Goal: Information Seeking & Learning: Learn about a topic

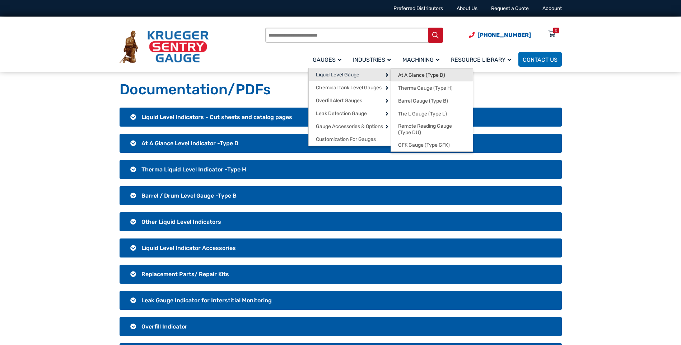
click at [417, 72] on span "At A Glance (Type D)" at bounding box center [421, 75] width 47 height 6
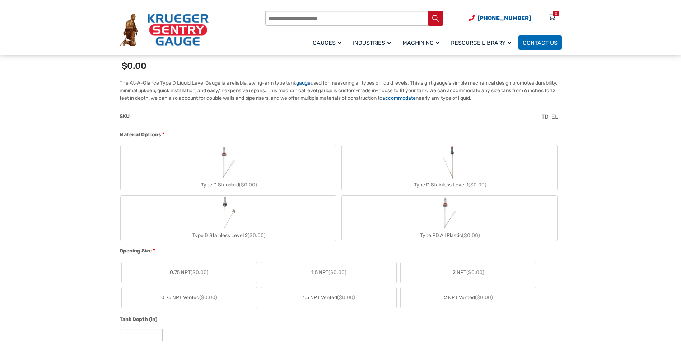
scroll to position [251, 0]
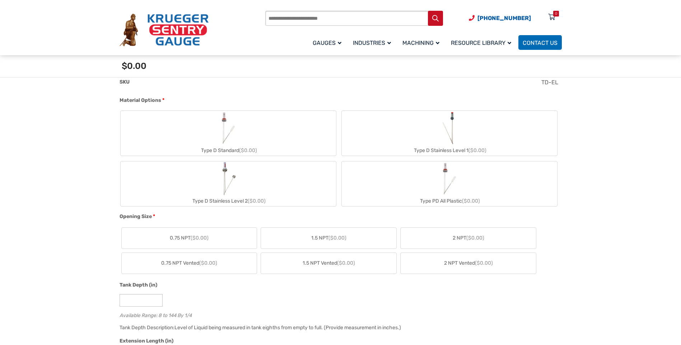
click at [226, 141] on img "Type D Standard" at bounding box center [228, 128] width 34 height 34
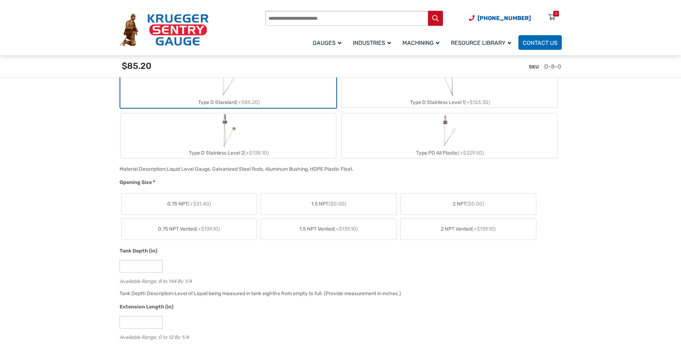
scroll to position [323, 0]
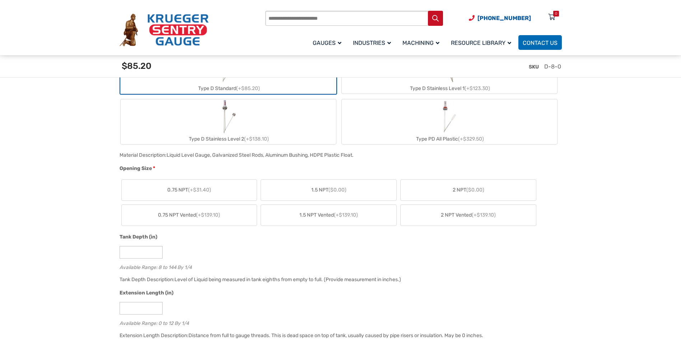
click at [438, 191] on label "2 NPT ($0.00)" at bounding box center [468, 190] width 135 height 21
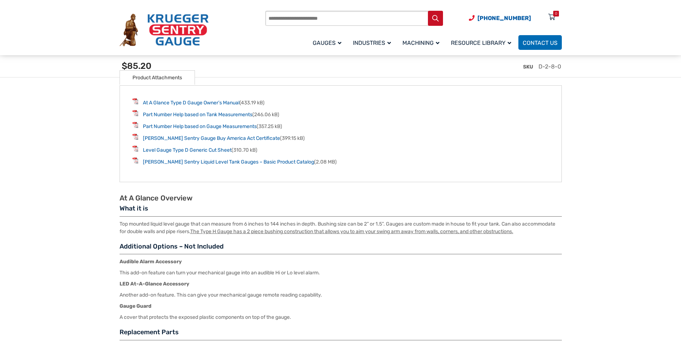
scroll to position [969, 0]
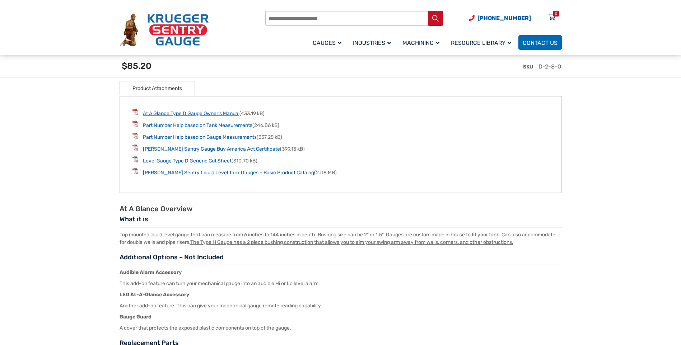
click at [197, 115] on link "At A Glance Type D Gauge Owner’s Manual" at bounding box center [191, 114] width 97 height 6
click at [182, 126] on link "Part Number Help based on Tank Measurements" at bounding box center [197, 125] width 109 height 6
click at [180, 136] on li "Part Number Help based on Gauge Measurements (357.25 kB)" at bounding box center [340, 137] width 416 height 8
click at [180, 136] on link "Part Number Help based on Gauge Measurements" at bounding box center [200, 137] width 114 height 6
click at [180, 152] on link "Krueger Sentry Gauge Buy America Act Certificate" at bounding box center [211, 149] width 137 height 6
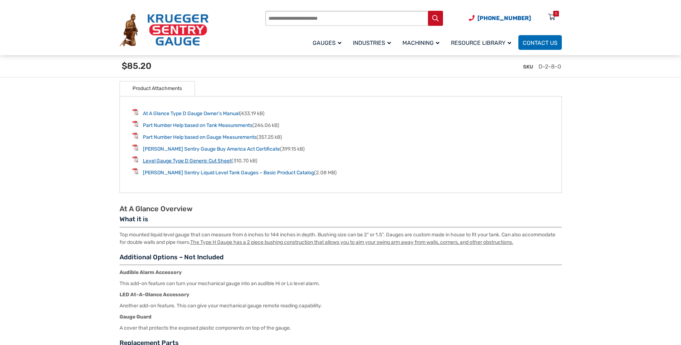
click at [151, 164] on link "Level Gauge Type D Generic Cut Sheet" at bounding box center [187, 161] width 89 height 6
click at [181, 173] on link "Krueger Sentry Liquid Level Tank Gauges – Basic Product Catalog" at bounding box center [228, 173] width 171 height 6
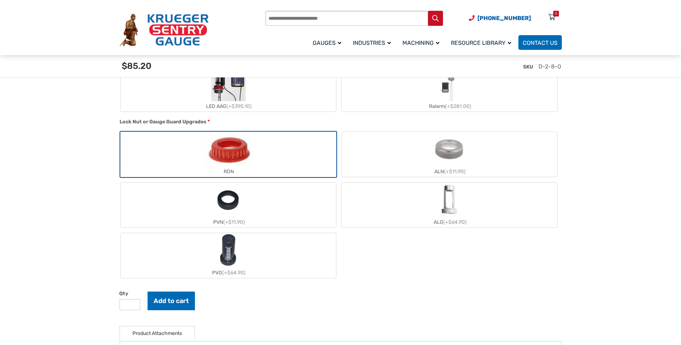
scroll to position [718, 0]
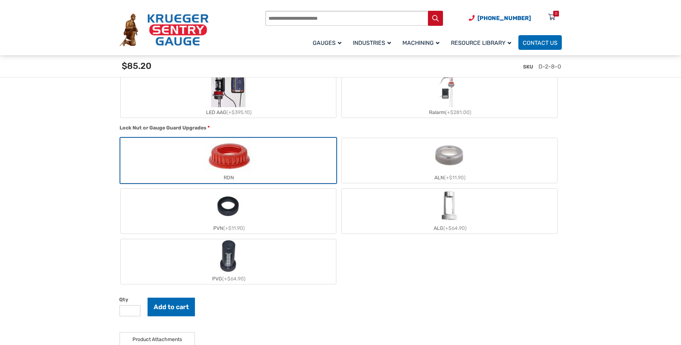
click at [241, 261] on label "PVG (+$64.90)" at bounding box center [228, 261] width 215 height 45
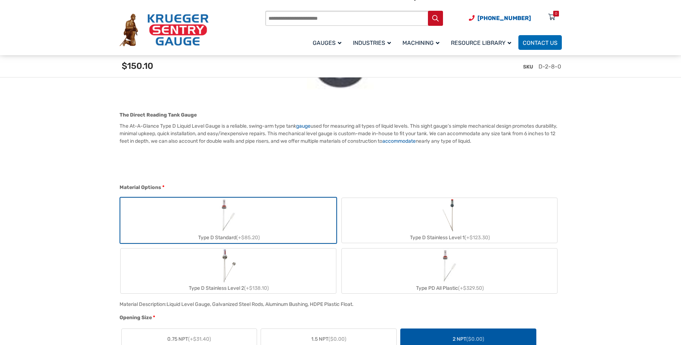
scroll to position [0, 0]
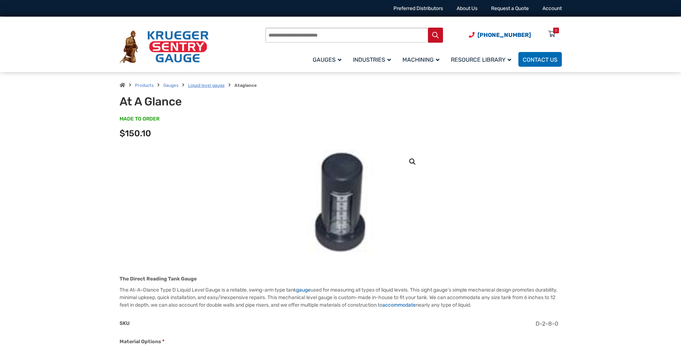
click at [207, 85] on link "Liquid level gauge" at bounding box center [206, 85] width 37 height 5
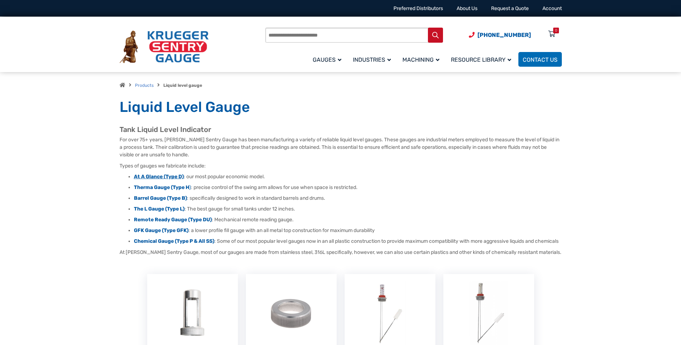
click at [157, 177] on strong "At A Glance (Type D)" at bounding box center [159, 177] width 50 height 6
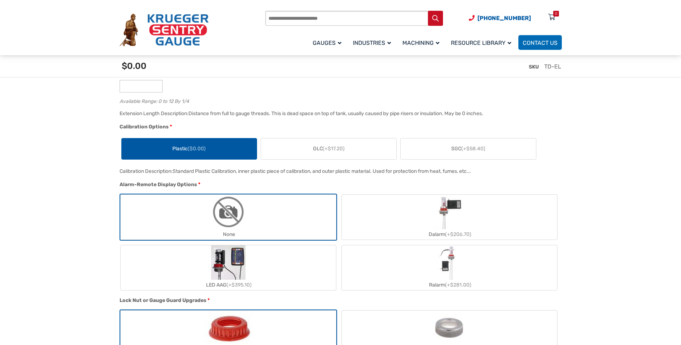
scroll to position [538, 0]
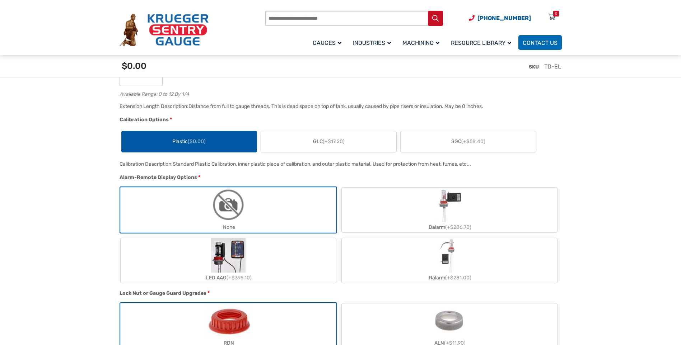
click at [598, 161] on section "🔍 At A Glance $ 0.00 The Direct Reading Tank Gauge The At-A-Glance Type D Liqui…" at bounding box center [340, 322] width 681 height 1403
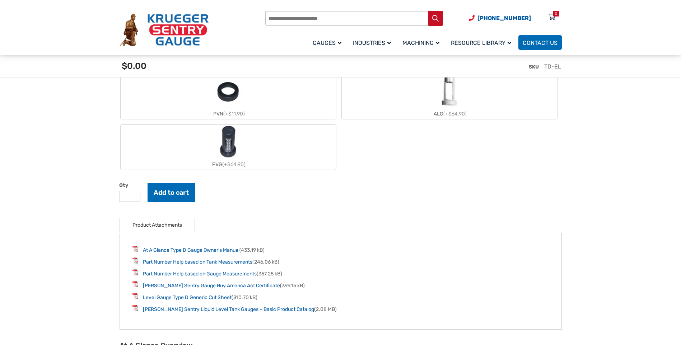
scroll to position [861, 0]
